Goal: Task Accomplishment & Management: Use online tool/utility

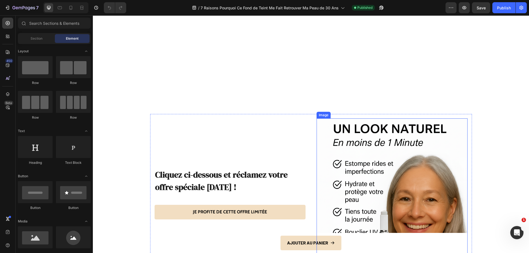
scroll to position [1570, 0]
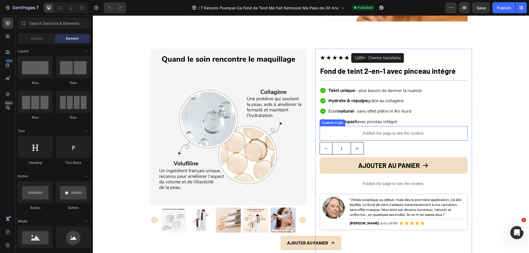
click at [379, 133] on p "Publish the page to see the content." at bounding box center [394, 134] width 148 height 6
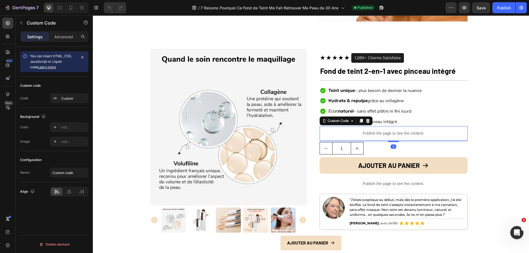
click at [379, 133] on p "Publish the page to see the content." at bounding box center [394, 134] width 148 height 6
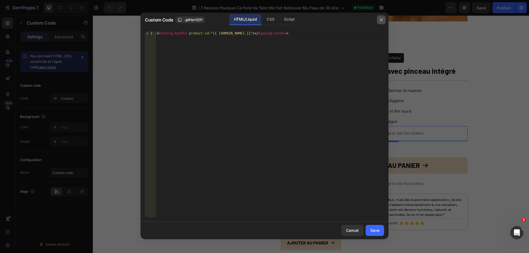
click at [382, 17] on button "button" at bounding box center [381, 19] width 9 height 9
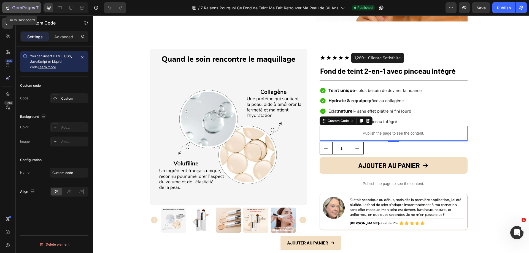
click at [8, 7] on icon "button" at bounding box center [8, 8] width 6 height 6
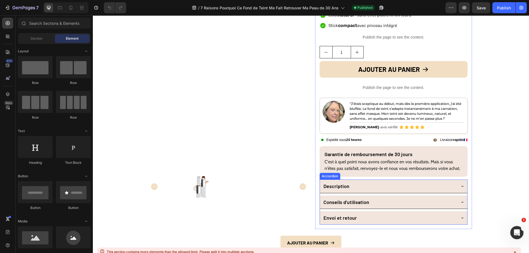
scroll to position [1764, 0]
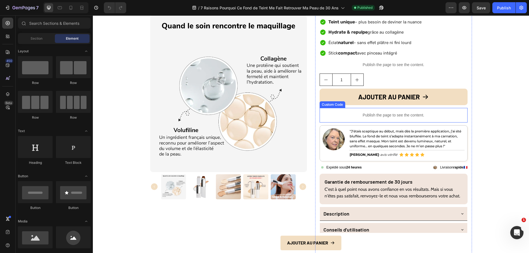
click at [373, 117] on p "Publish the page to see the content." at bounding box center [394, 115] width 148 height 6
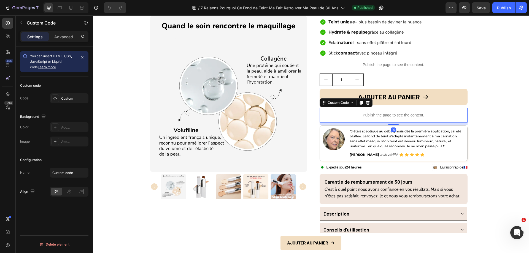
click at [376, 117] on p "Publish the page to see the content." at bounding box center [394, 115] width 148 height 6
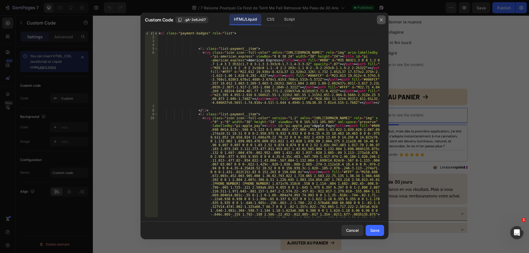
click at [380, 19] on icon "button" at bounding box center [381, 20] width 4 height 4
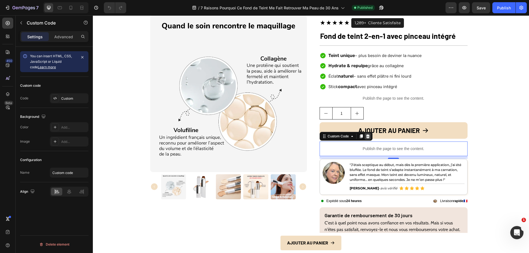
scroll to position [1709, 0]
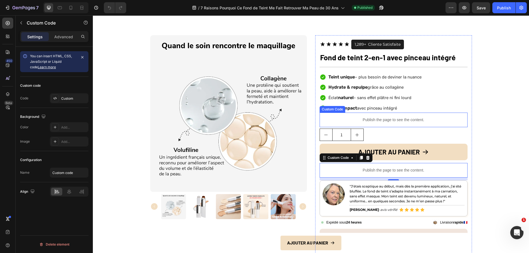
click at [381, 117] on p "Publish the page to see the content." at bounding box center [394, 120] width 148 height 6
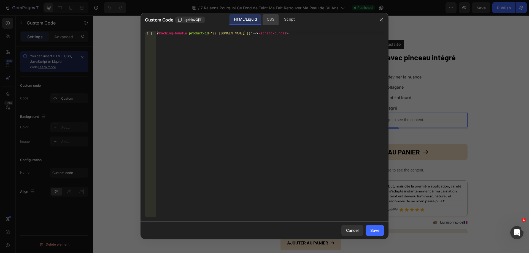
click at [273, 21] on div "CSS" at bounding box center [270, 19] width 16 height 11
click at [284, 20] on div "Script" at bounding box center [289, 19] width 19 height 11
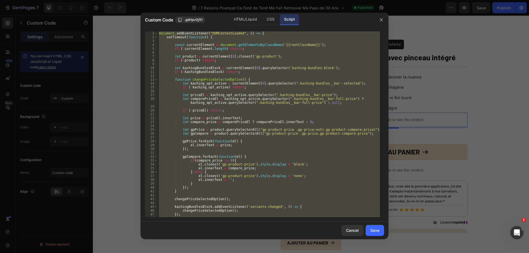
scroll to position [0, 0]
click at [382, 20] on icon "button" at bounding box center [381, 20] width 4 height 4
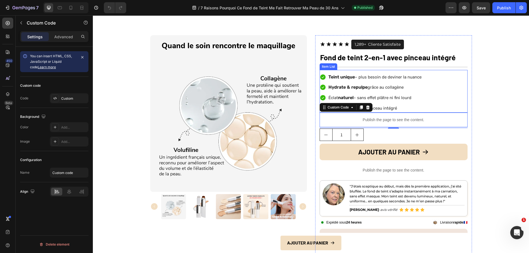
click at [378, 107] on span "avec pinceau intégré" at bounding box center [377, 108] width 40 height 5
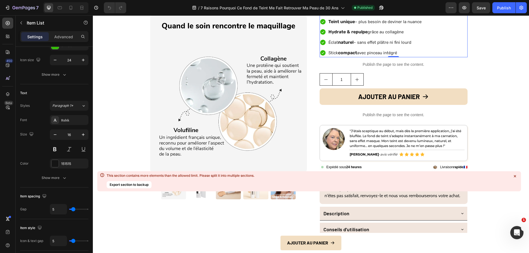
scroll to position [1875, 0]
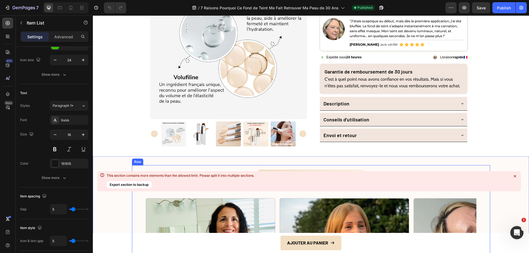
click at [199, 183] on h2 "Nos clientes sont Satisfaites :" at bounding box center [311, 186] width 350 height 14
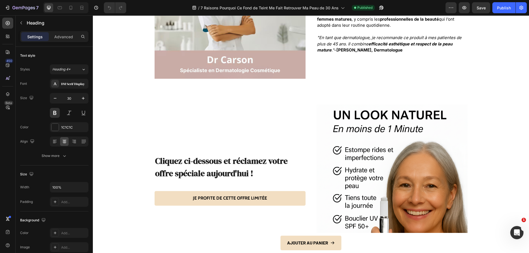
scroll to position [1516, 0]
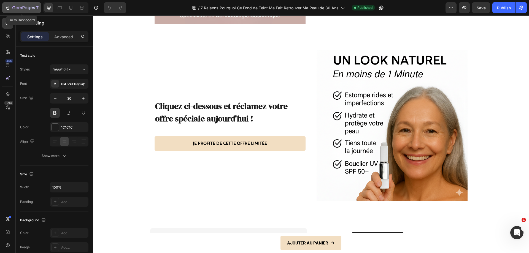
click at [12, 6] on icon "button" at bounding box center [23, 8] width 23 height 5
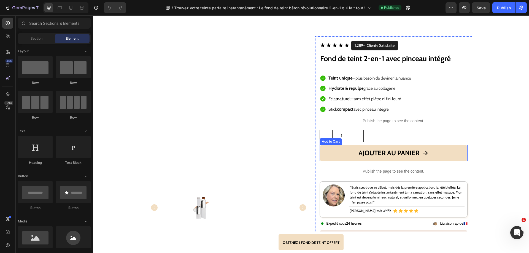
scroll to position [1516, 0]
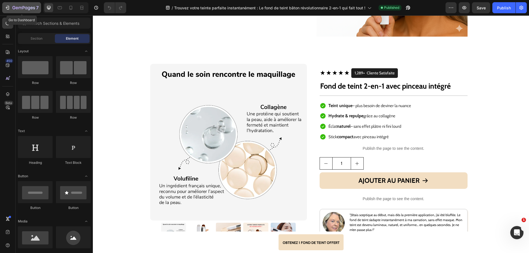
click at [10, 8] on div "7" at bounding box center [22, 7] width 34 height 7
